Goal: Information Seeking & Learning: Learn about a topic

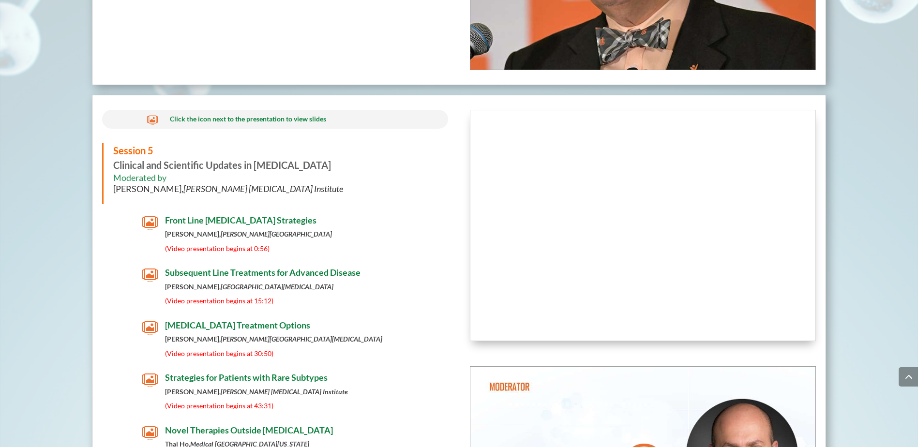
scroll to position [4026, 0]
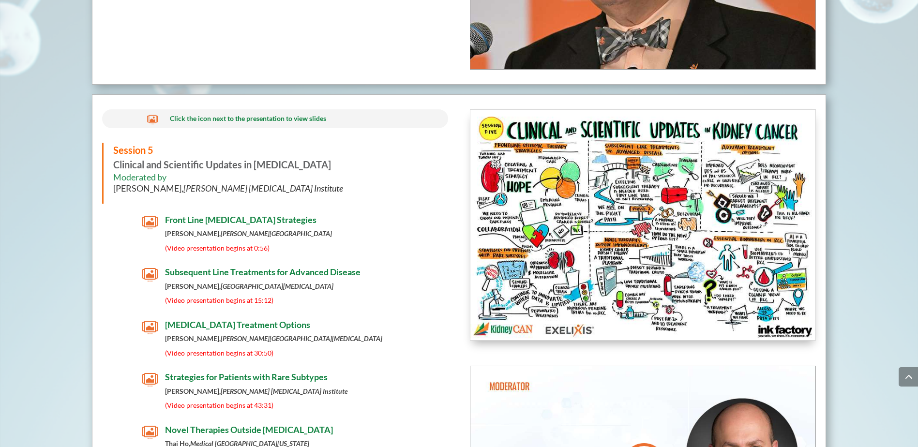
click at [256, 304] on span "(Video presentation begins at 15:12)" at bounding box center [219, 300] width 108 height 8
click at [207, 273] on span "Subsequent Line Treatments for Advanced Disease" at bounding box center [262, 272] width 195 height 11
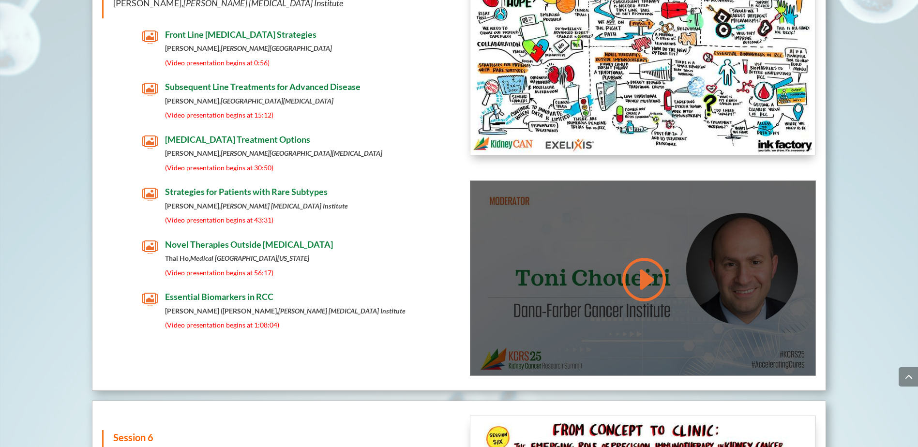
scroll to position [4220, 0]
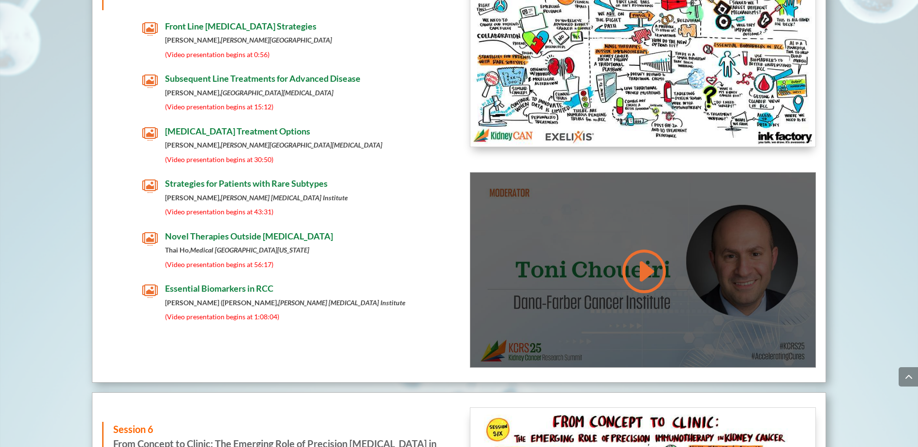
click at [644, 274] on link at bounding box center [642, 271] width 46 height 49
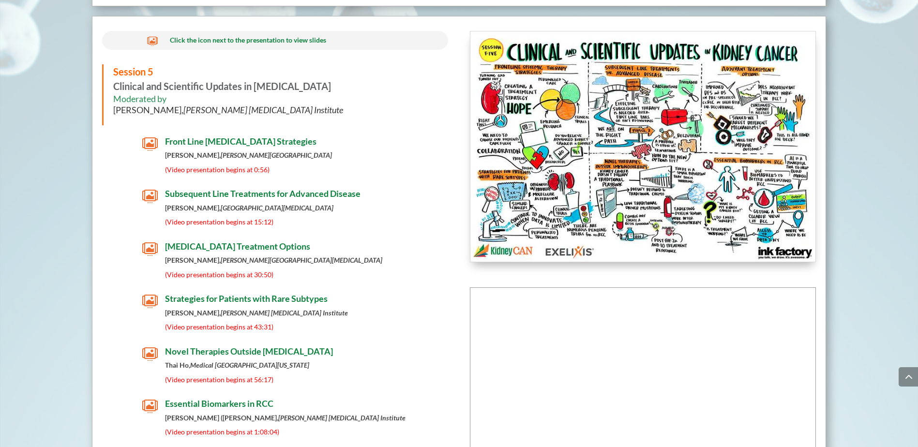
scroll to position [4104, 0]
